Goal: Check status: Check status

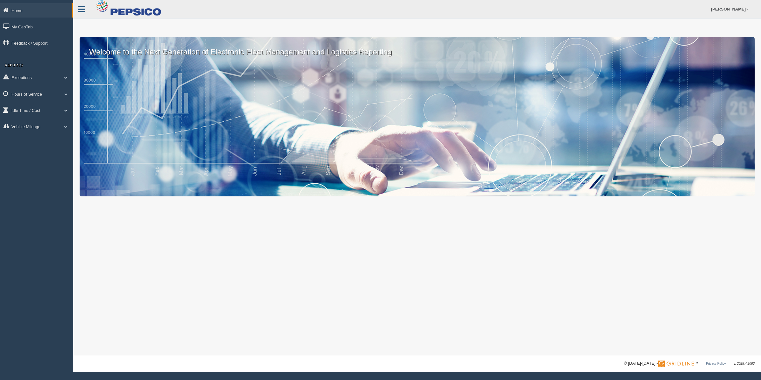
click at [85, 11] on link at bounding box center [81, 9] width 17 height 10
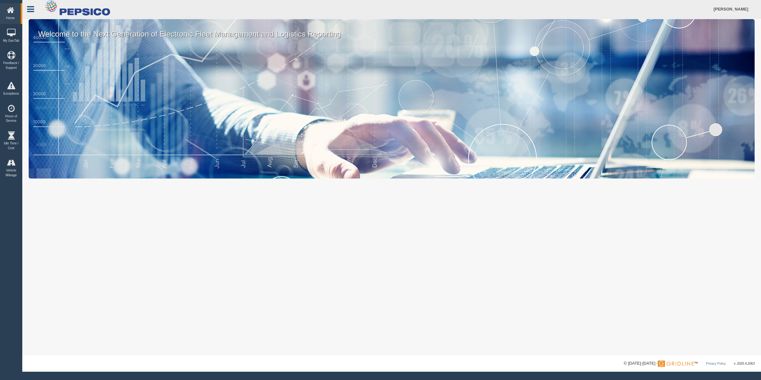
click at [32, 8] on icon at bounding box center [30, 9] width 7 height 8
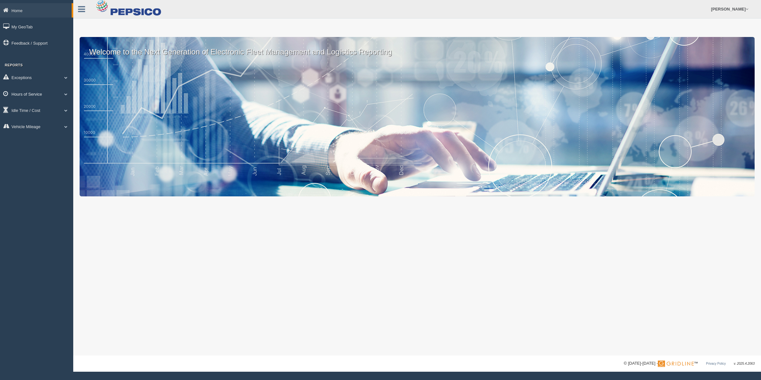
click at [40, 93] on link "Hours of Service" at bounding box center [36, 94] width 73 height 14
click at [50, 109] on link "HOS Explanation Reports" at bounding box center [41, 108] width 60 height 11
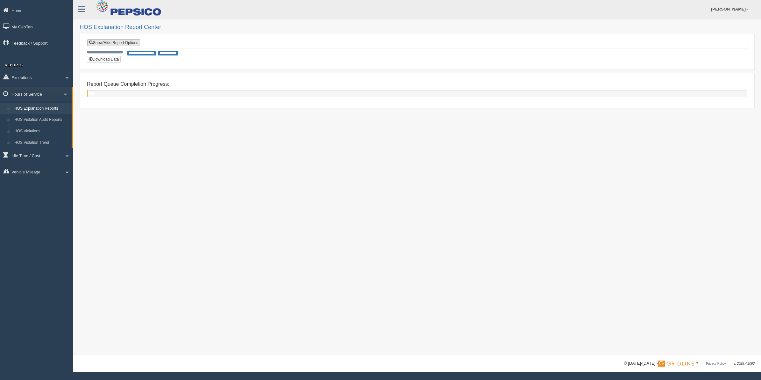
click at [130, 43] on link "Show/Hide Report Options" at bounding box center [113, 42] width 53 height 7
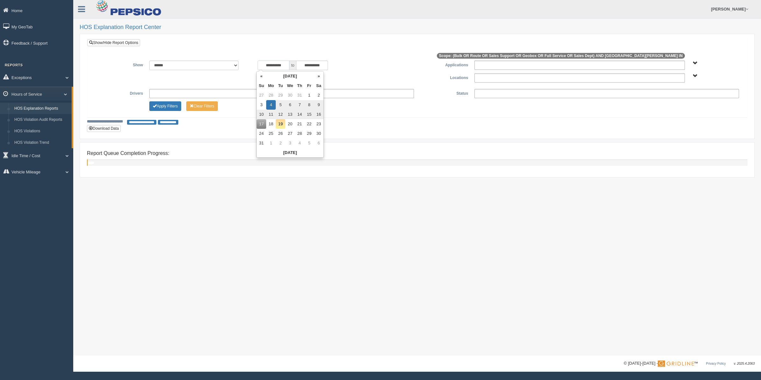
click at [287, 65] on input "**********" at bounding box center [274, 66] width 32 height 10
click at [308, 94] on td "1" at bounding box center [309, 95] width 10 height 10
type input "**********"
click at [397, 130] on div "**********" at bounding box center [417, 86] width 660 height 95
click at [525, 89] on div "**********" at bounding box center [417, 87] width 650 height 52
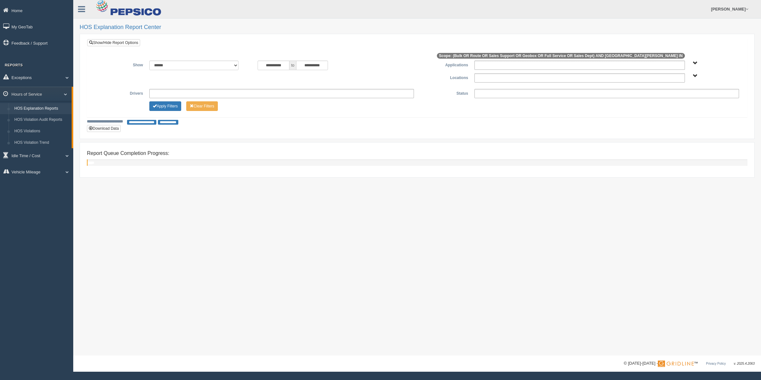
click at [525, 92] on ul at bounding box center [607, 93] width 265 height 9
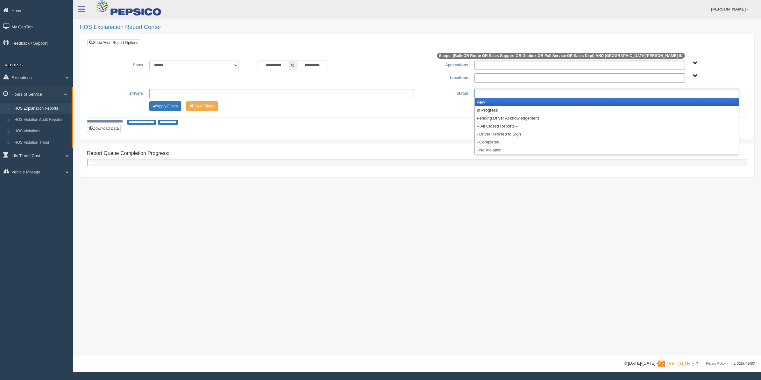
click at [488, 104] on li "New" at bounding box center [607, 102] width 264 height 8
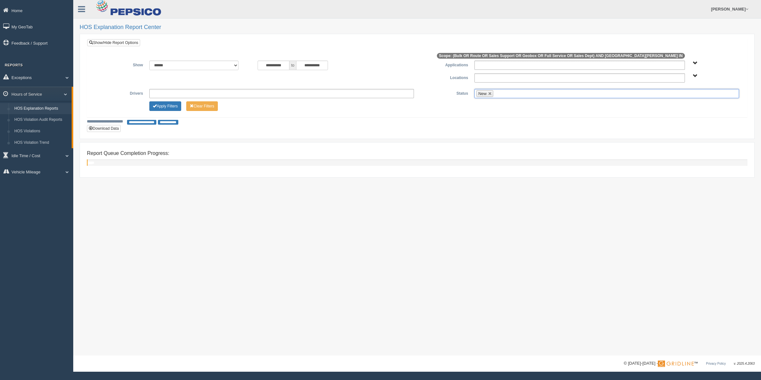
click at [518, 95] on ul "New" at bounding box center [607, 93] width 265 height 9
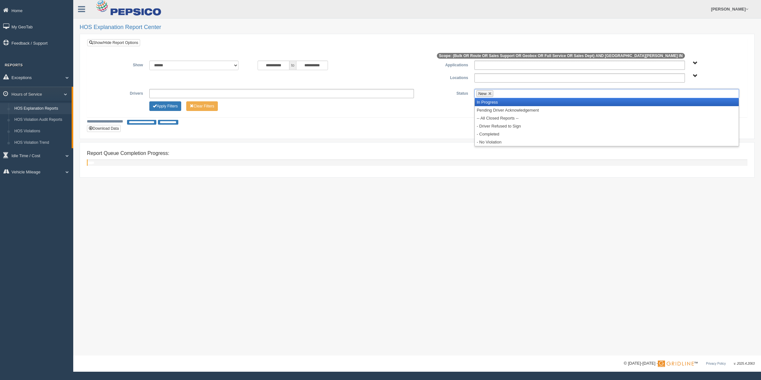
click at [512, 103] on li "In Progress" at bounding box center [607, 102] width 264 height 8
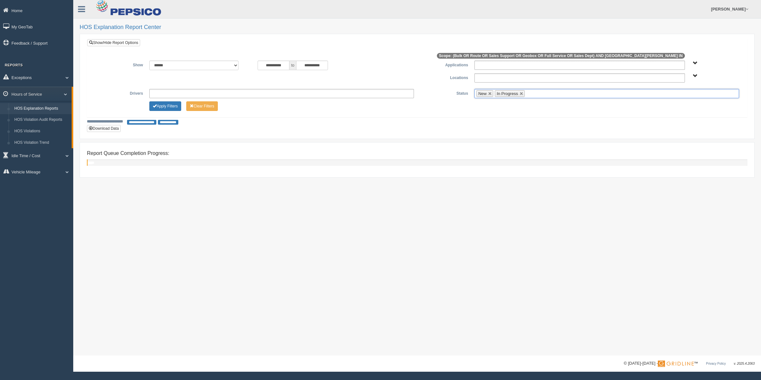
click at [542, 92] on ul "New In Progress" at bounding box center [607, 93] width 265 height 9
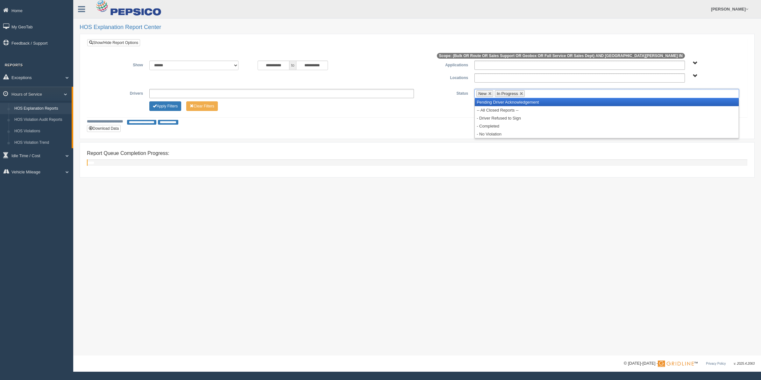
click at [529, 101] on li "Pending Driver Acknowledgement" at bounding box center [607, 102] width 264 height 8
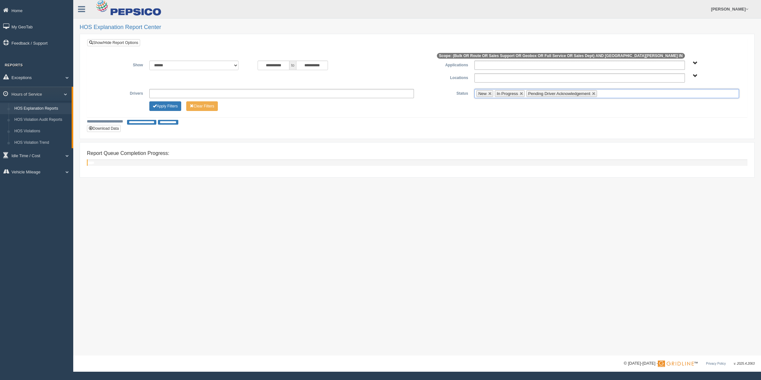
click at [607, 94] on input "text" at bounding box center [603, 93] width 8 height 8
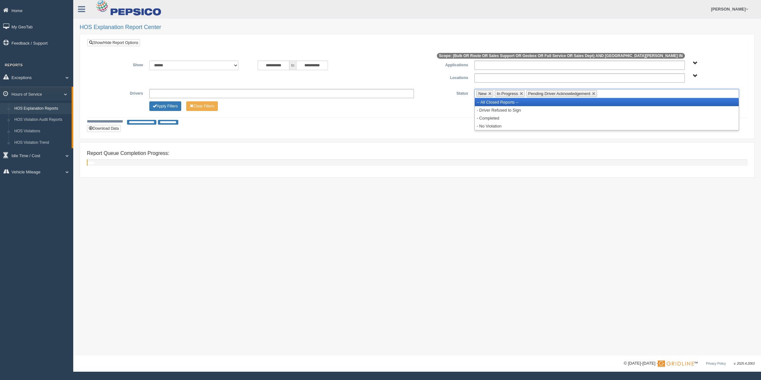
click at [586, 104] on li "-- All Closed Reports --" at bounding box center [607, 102] width 264 height 8
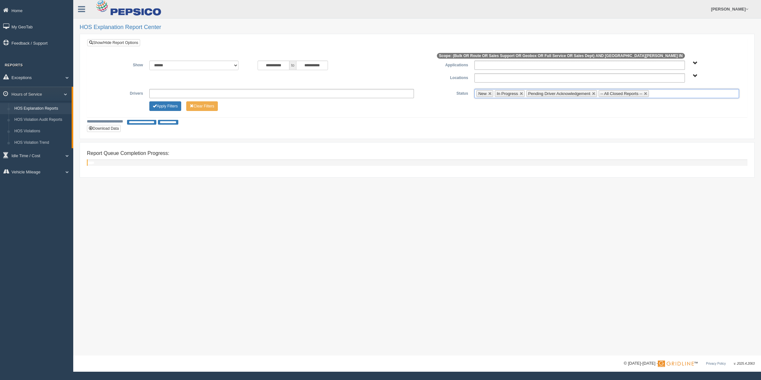
drag, startPoint x: 662, startPoint y: 95, endPoint x: 657, endPoint y: 97, distance: 6.0
click at [662, 96] on ul "New In Progress Pending Driver Acknowledgement -- All Closed Reports --" at bounding box center [607, 93] width 265 height 9
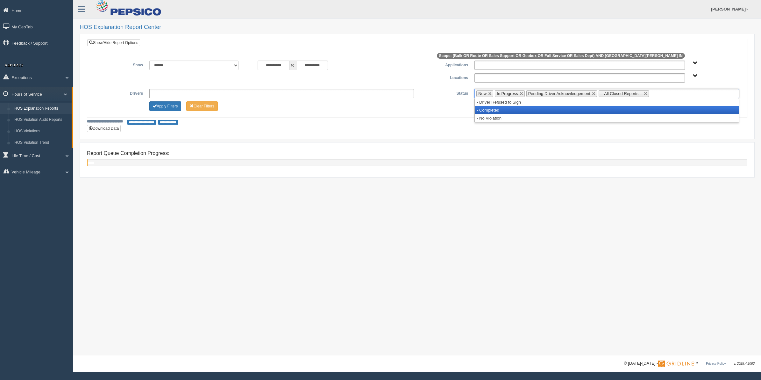
click at [629, 107] on li "- Completed" at bounding box center [607, 110] width 264 height 8
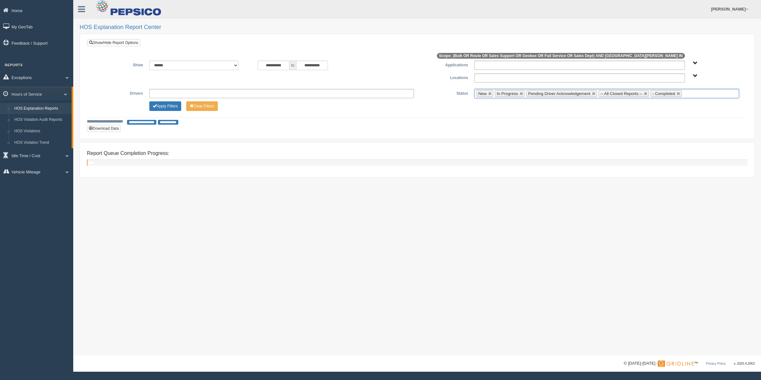
drag, startPoint x: 696, startPoint y: 96, endPoint x: 691, endPoint y: 97, distance: 4.7
click at [695, 96] on ul "New In Progress Pending Driver Acknowledgement -- All Closed Reports -- - Compl…" at bounding box center [607, 93] width 265 height 9
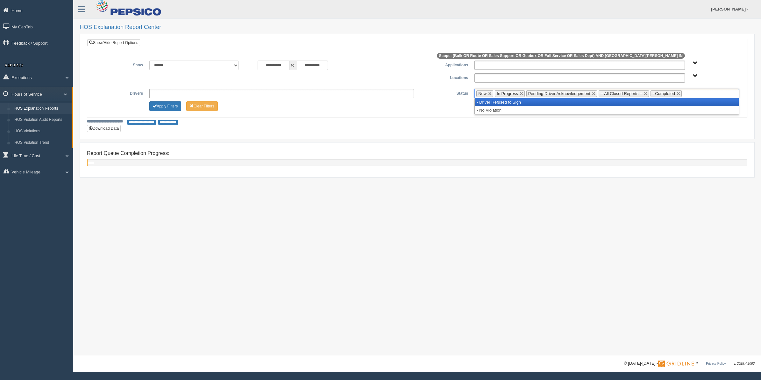
click at [669, 104] on li "- Driver Refused to Sign" at bounding box center [607, 102] width 264 height 8
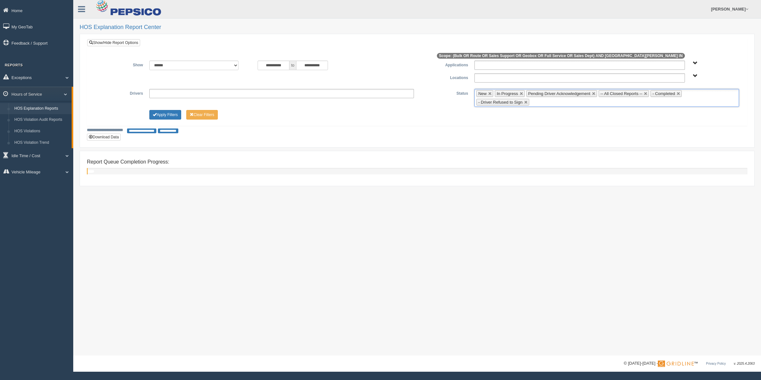
drag, startPoint x: 668, startPoint y: 102, endPoint x: 662, endPoint y: 105, distance: 6.3
click at [668, 102] on ul "New In Progress Pending Driver Acknowledgement -- All Closed Reports -- - Compl…" at bounding box center [607, 98] width 265 height 18
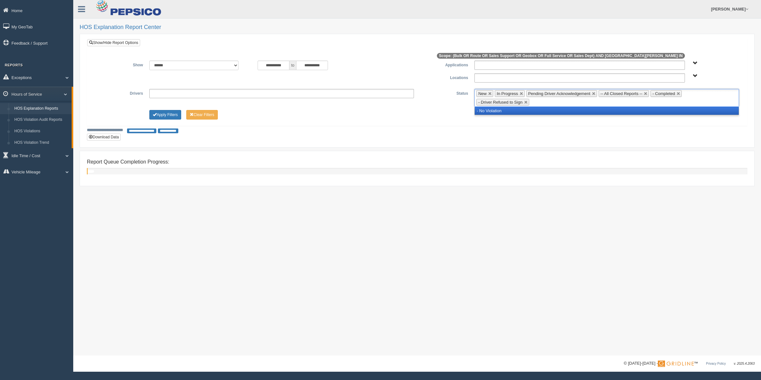
click at [616, 114] on li "- No Violation" at bounding box center [607, 111] width 264 height 8
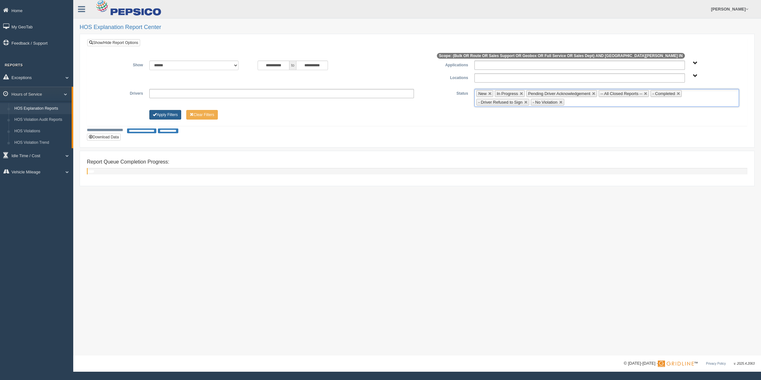
click at [165, 115] on button "Apply Filters" at bounding box center [165, 115] width 32 height 10
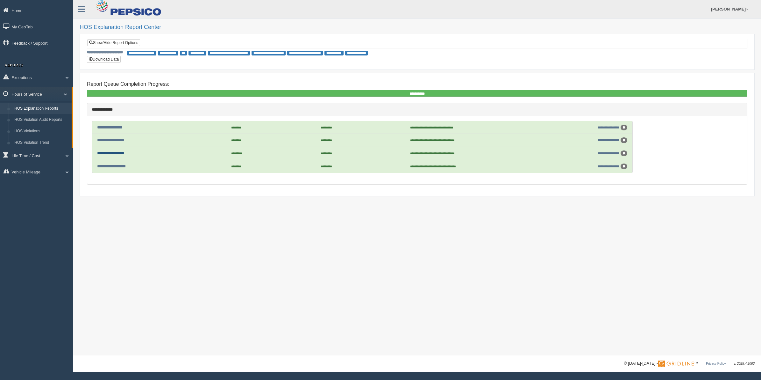
click at [113, 155] on link "**********" at bounding box center [110, 153] width 27 height 4
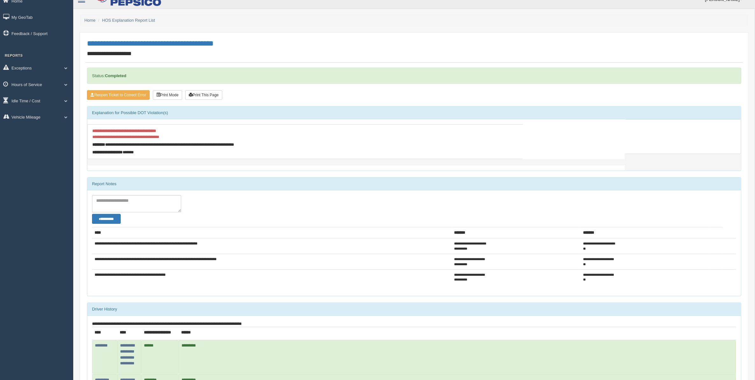
scroll to position [8, 0]
